Goal: Task Accomplishment & Management: Manage account settings

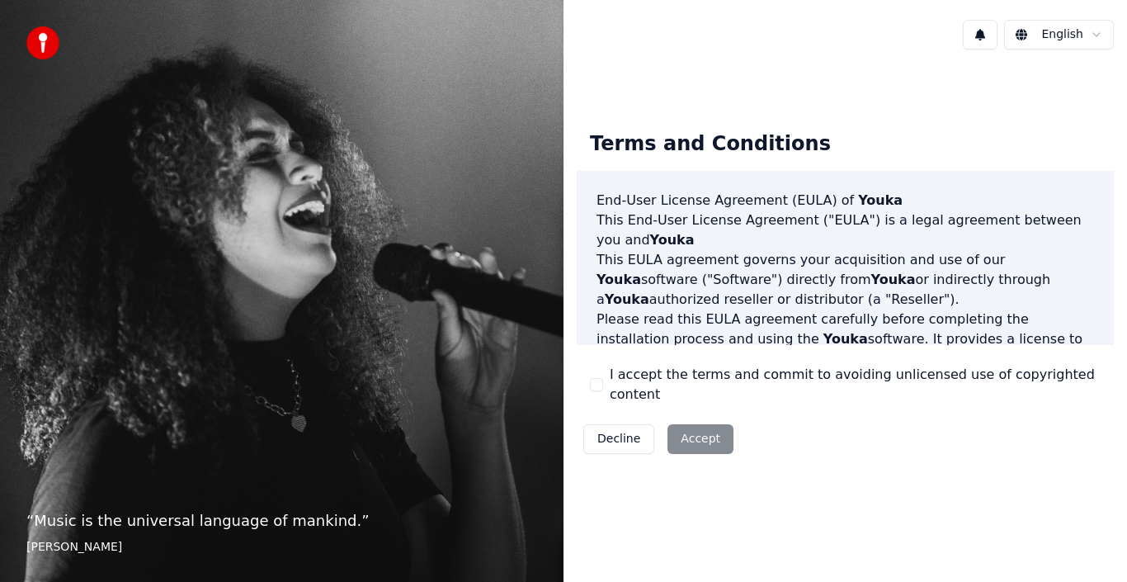
click at [609, 385] on div "I accept the terms and commit to avoiding unlicensed use of copyrighted content" at bounding box center [845, 385] width 511 height 40
click at [595, 381] on button "I accept the terms and commit to avoiding unlicensed use of copyrighted content" at bounding box center [596, 384] width 13 height 13
click at [1073, 35] on html "“ Music is the universal language of mankind. ” [PERSON_NAME] English Terms and…" at bounding box center [563, 291] width 1127 height 582
click at [909, 69] on html "“ Music is the universal language of mankind. ” [PERSON_NAME] English Terms and…" at bounding box center [563, 291] width 1127 height 582
click at [704, 431] on button "Accept" at bounding box center [700, 439] width 66 height 30
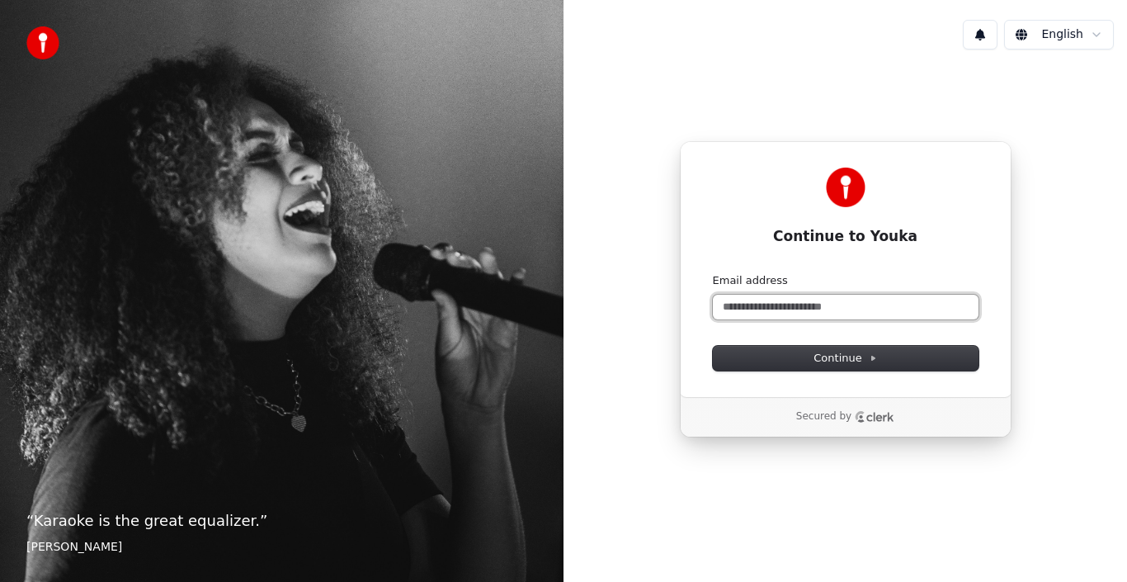
click at [835, 311] on input "Email address" at bounding box center [846, 307] width 266 height 25
type input "*"
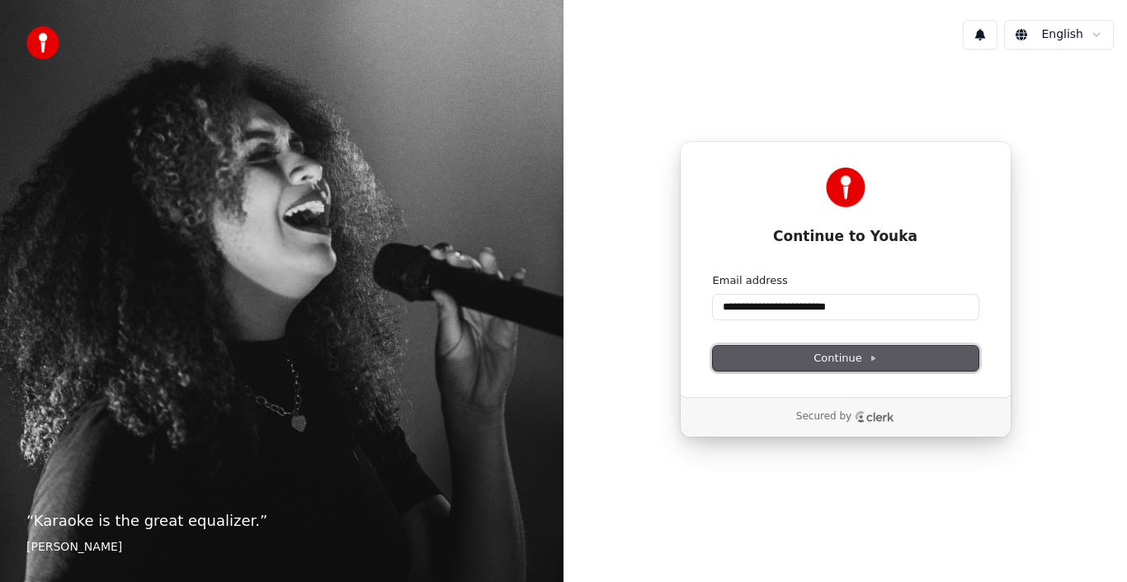
click at [851, 361] on span "Continue" at bounding box center [845, 358] width 63 height 15
type input "**********"
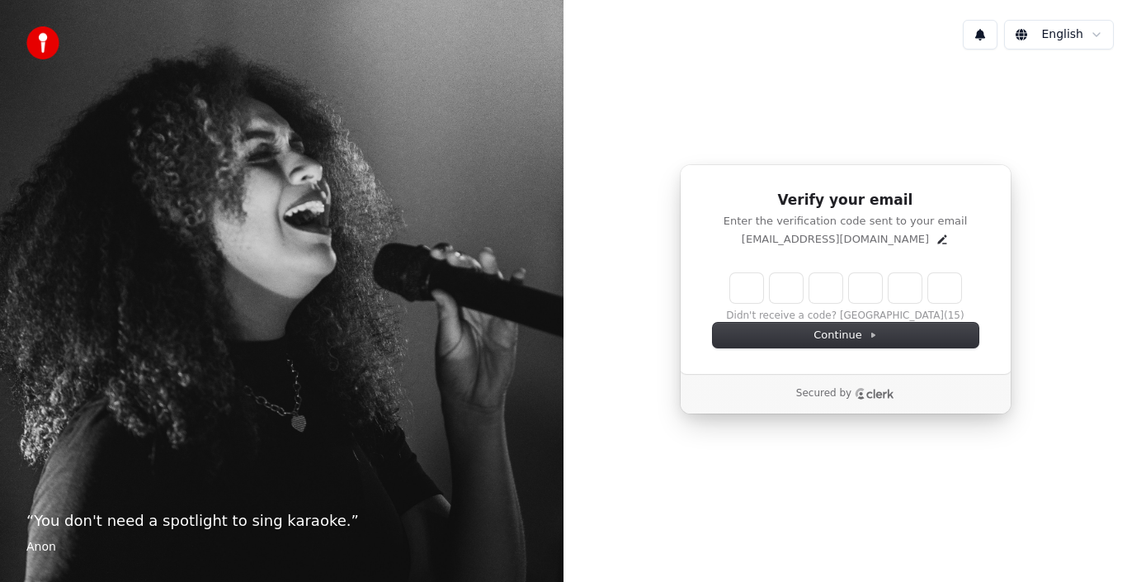
click at [729, 287] on div "Didn't receive a code? Resend (15)" at bounding box center [846, 298] width 266 height 50
click at [739, 290] on input "Enter verification code" at bounding box center [862, 288] width 264 height 30
type input "******"
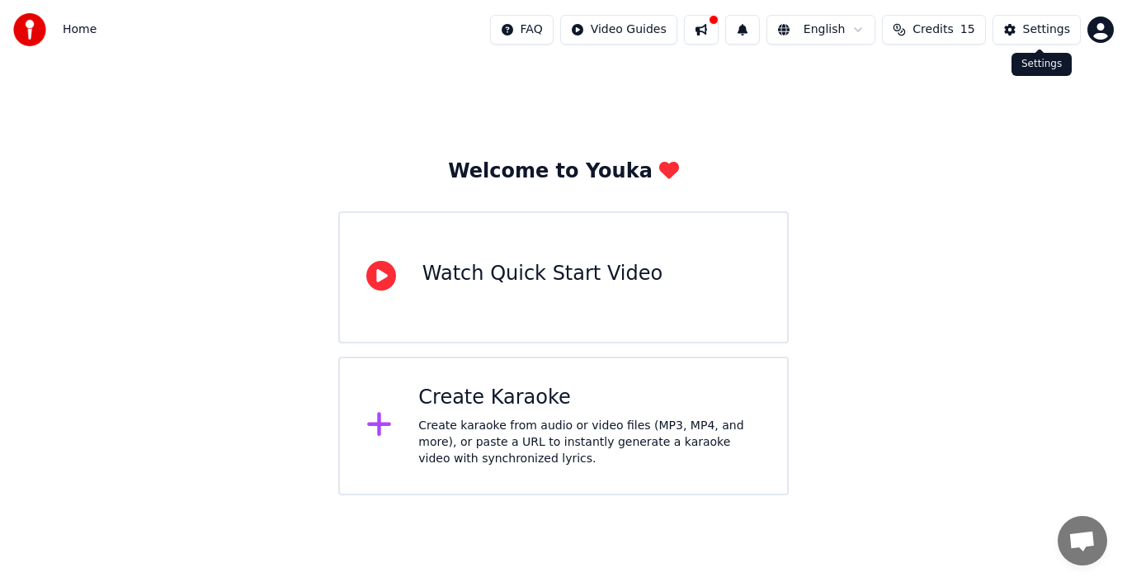
click at [1016, 19] on button "Settings" at bounding box center [1037, 30] width 88 height 30
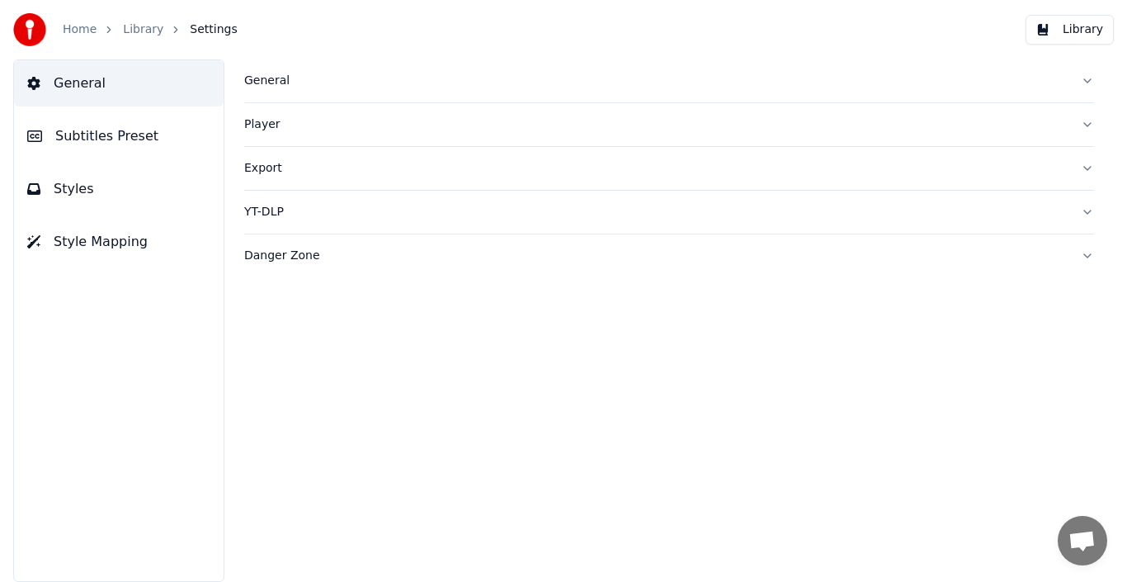
click at [117, 144] on span "Subtitles Preset" at bounding box center [106, 136] width 103 height 20
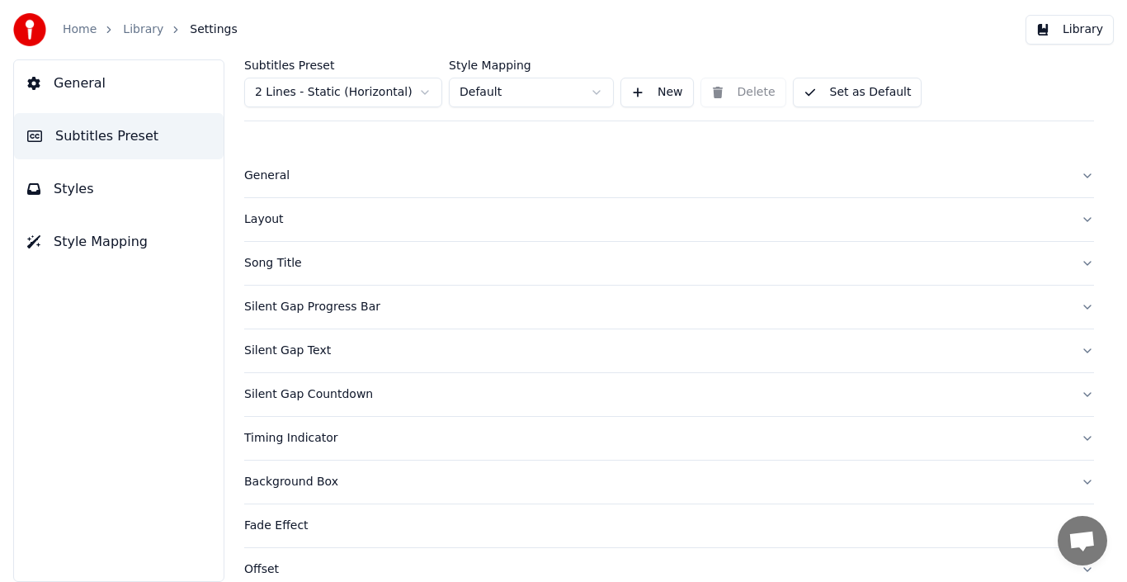
click at [111, 191] on button "Styles" at bounding box center [119, 189] width 210 height 46
